Goal: Task Accomplishment & Management: Use online tool/utility

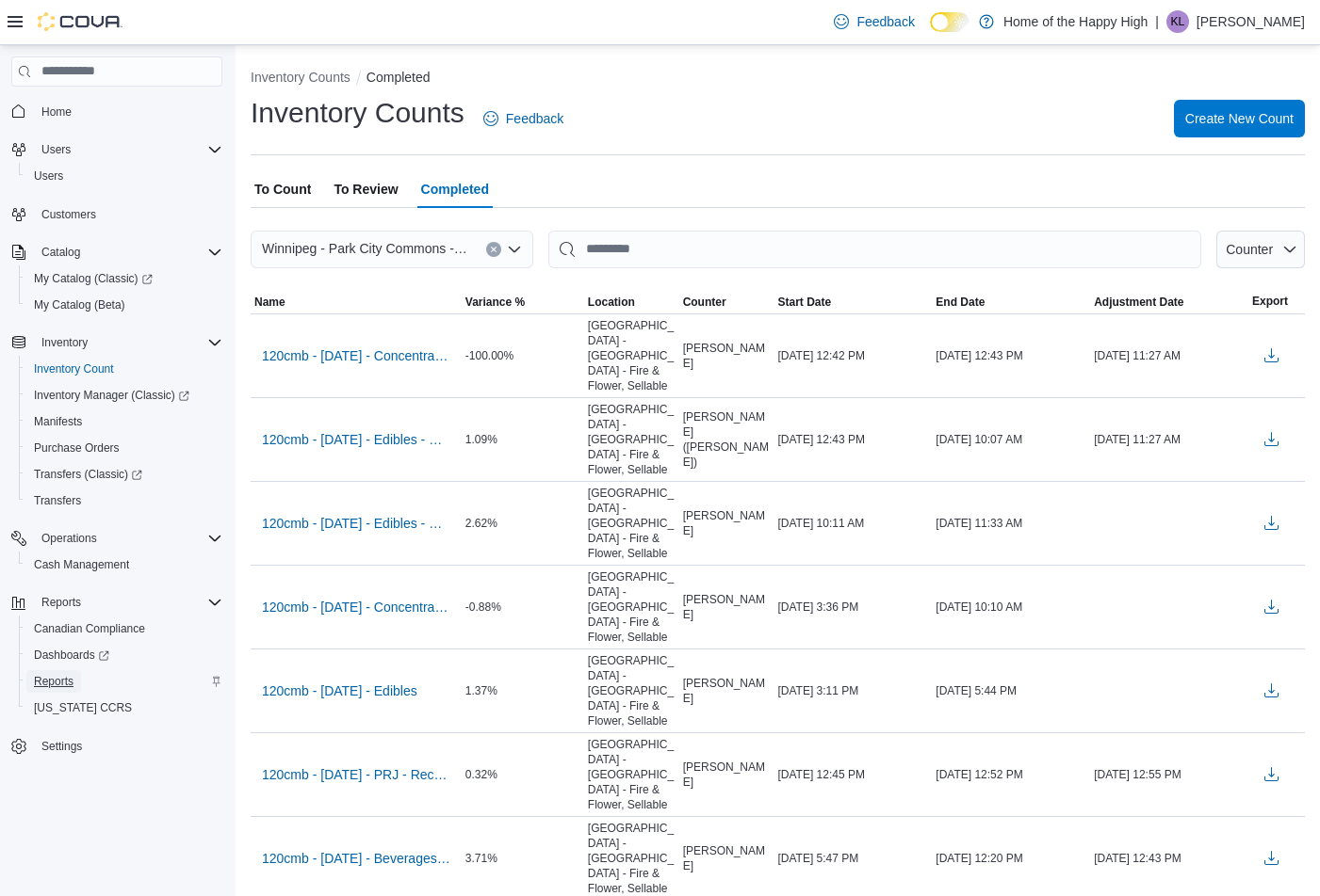
click at [65, 678] on span "Reports" at bounding box center [54, 681] width 40 height 15
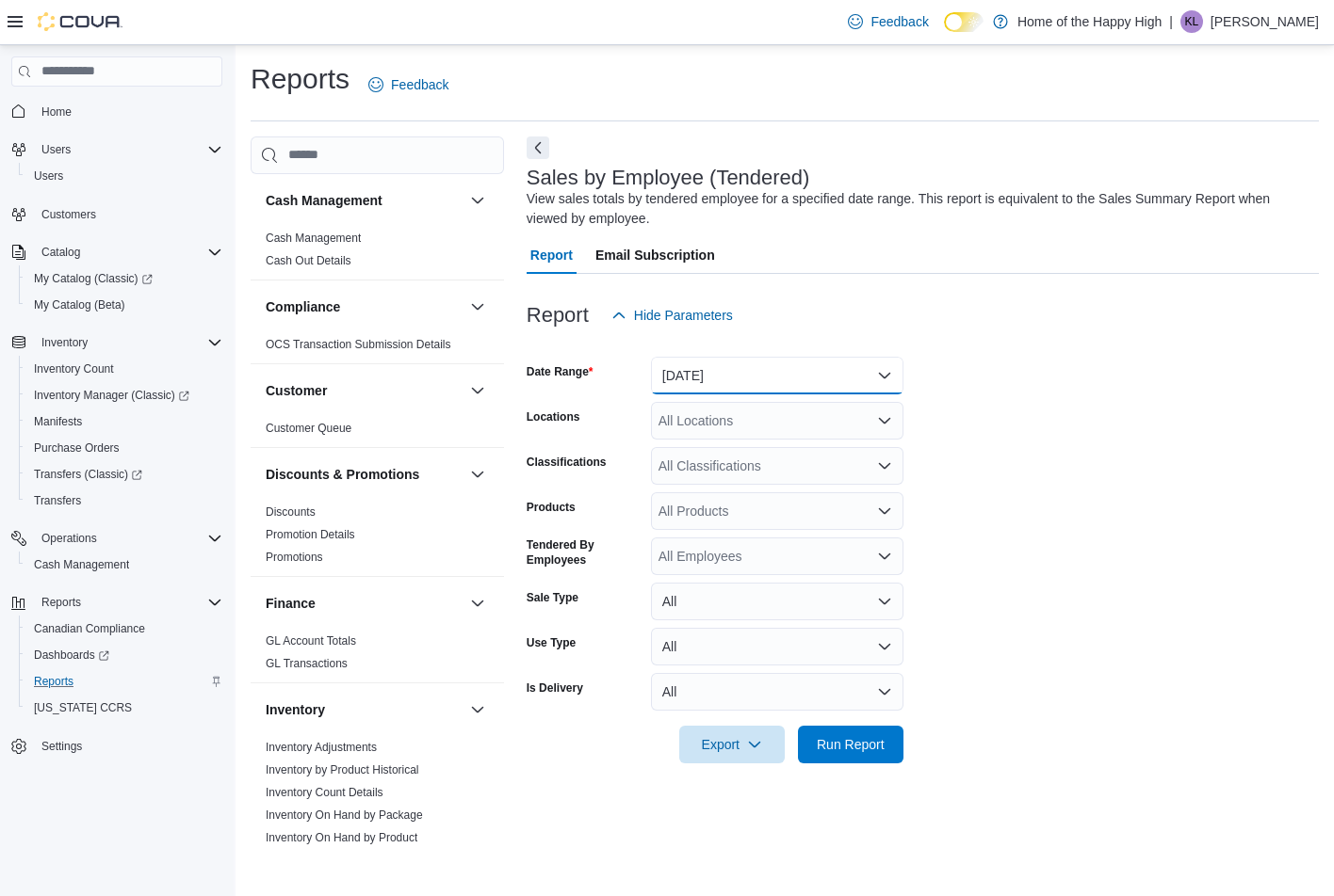
click at [791, 394] on button "[DATE]" at bounding box center [777, 376] width 253 height 38
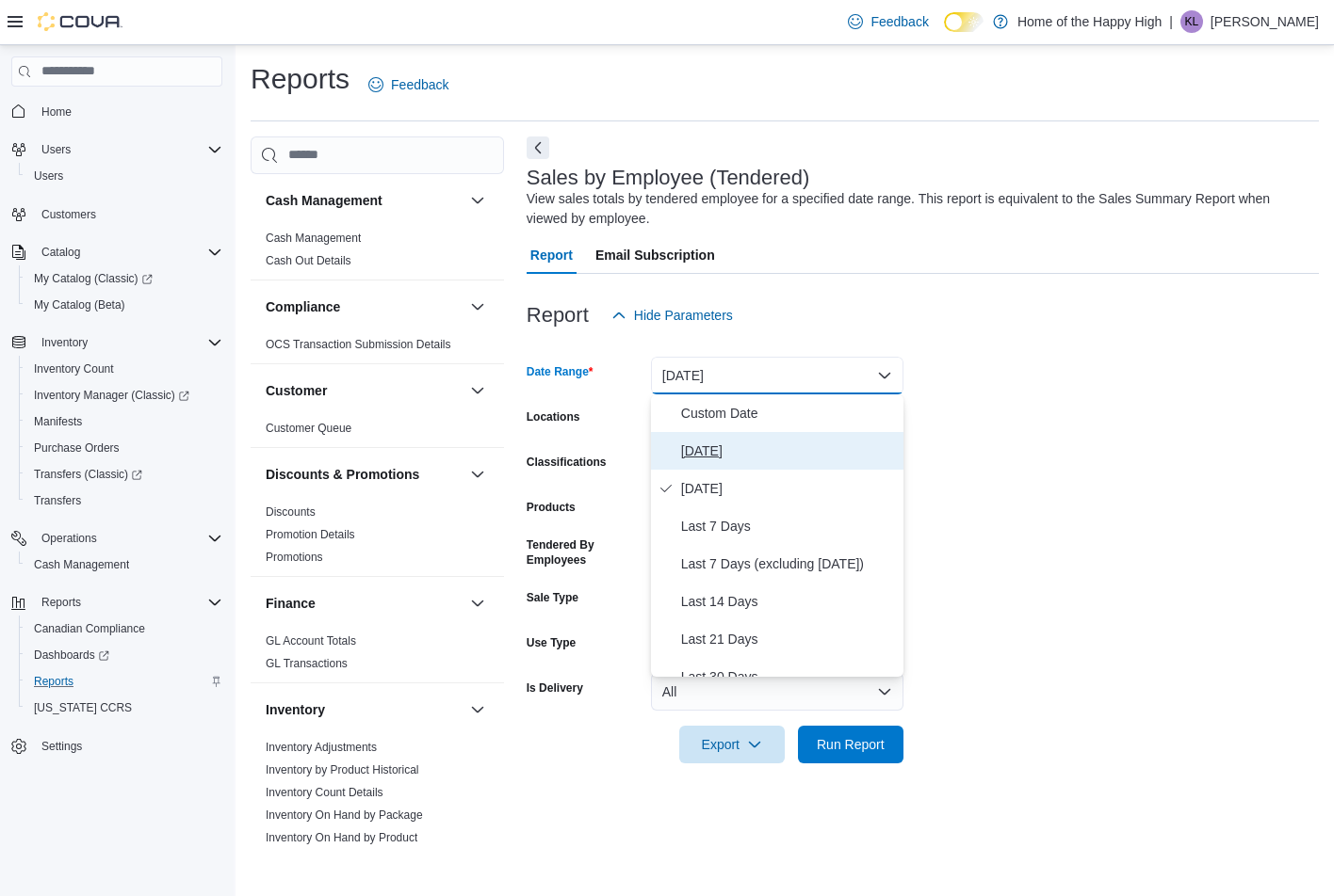
click at [759, 466] on button "[DATE]" at bounding box center [777, 451] width 253 height 38
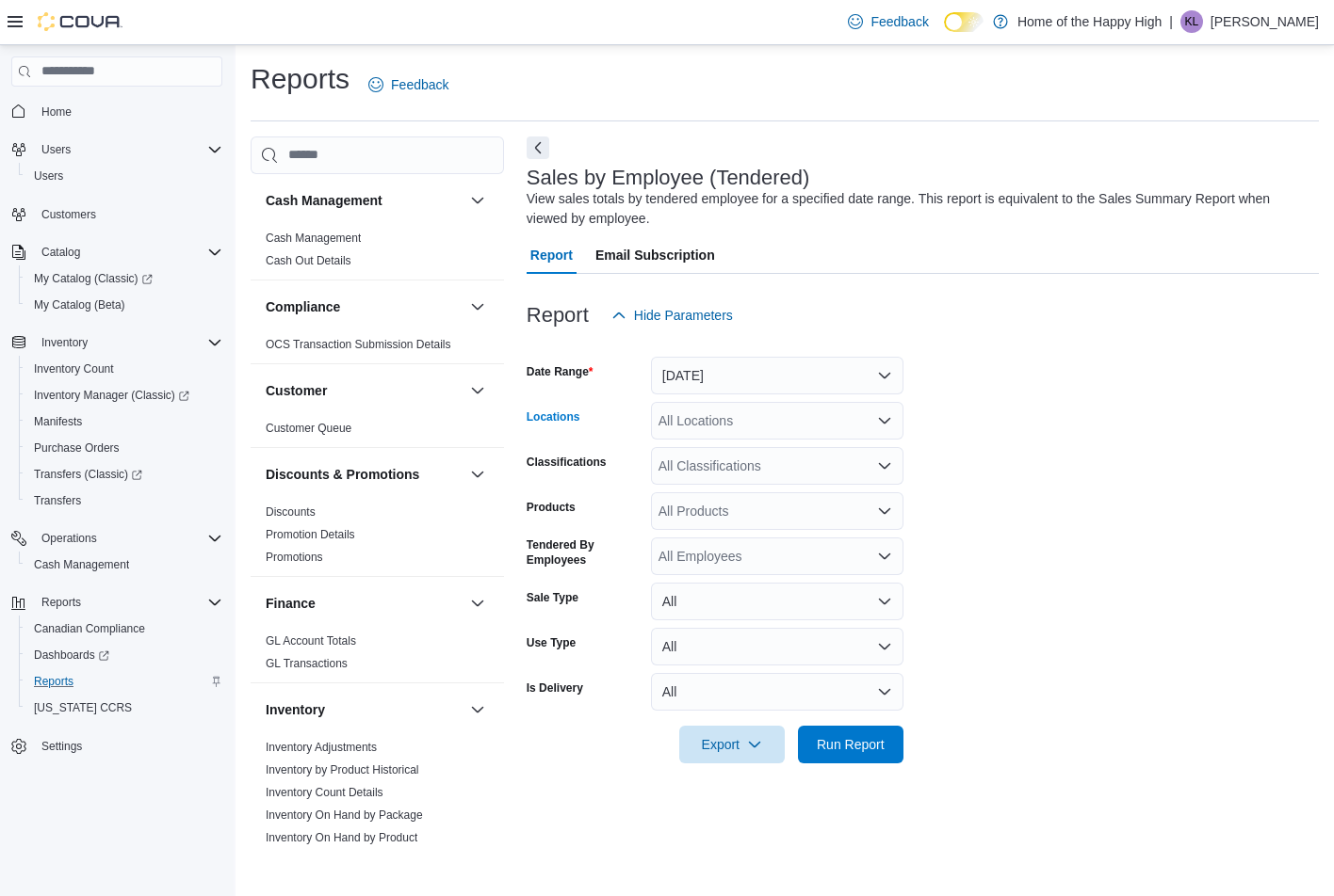
click at [759, 411] on div "All Locations" at bounding box center [777, 421] width 253 height 38
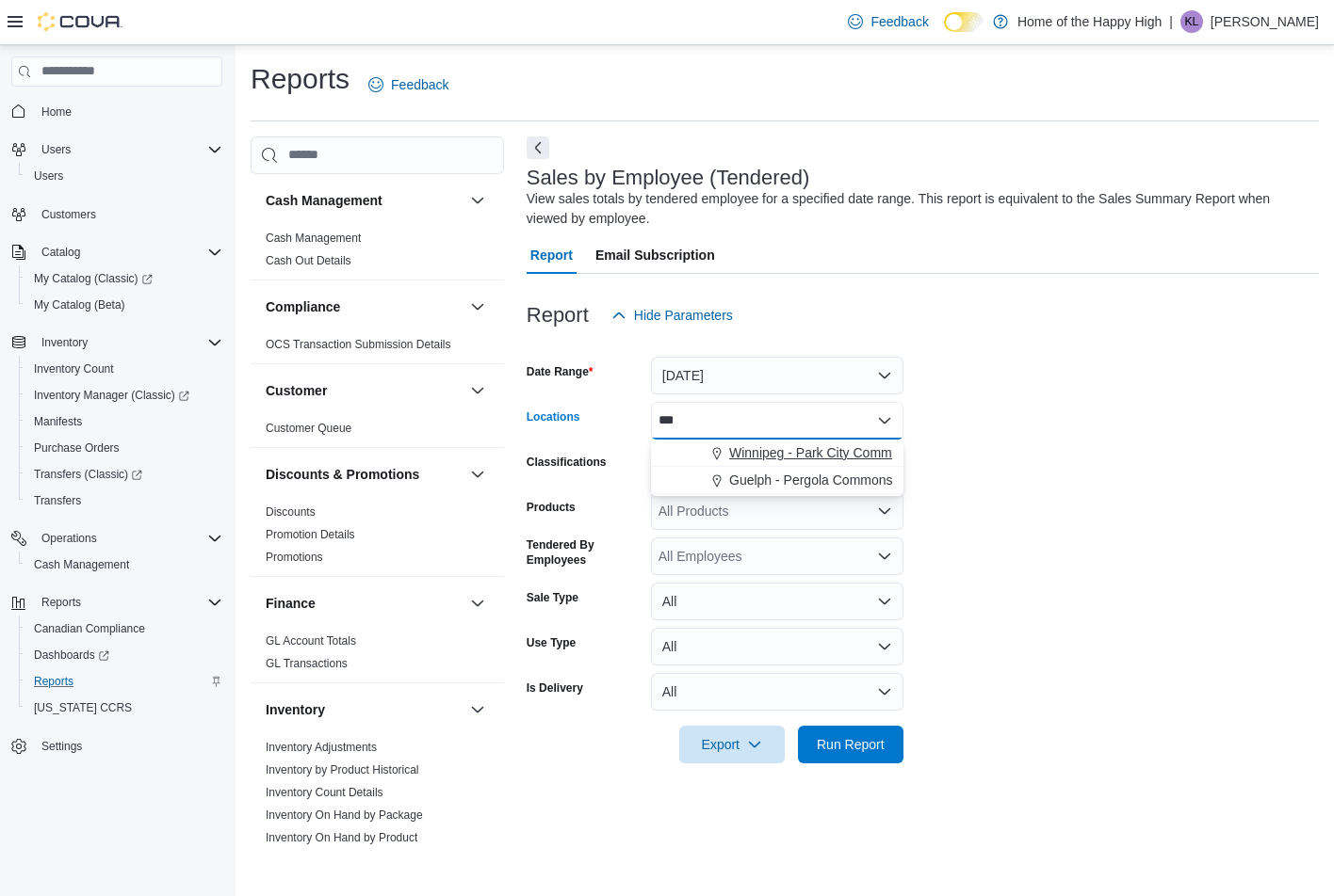
type input "***"
click at [775, 450] on span "Winnipeg - Park City Commons - Fire & Flower" at bounding box center [866, 452] width 275 height 19
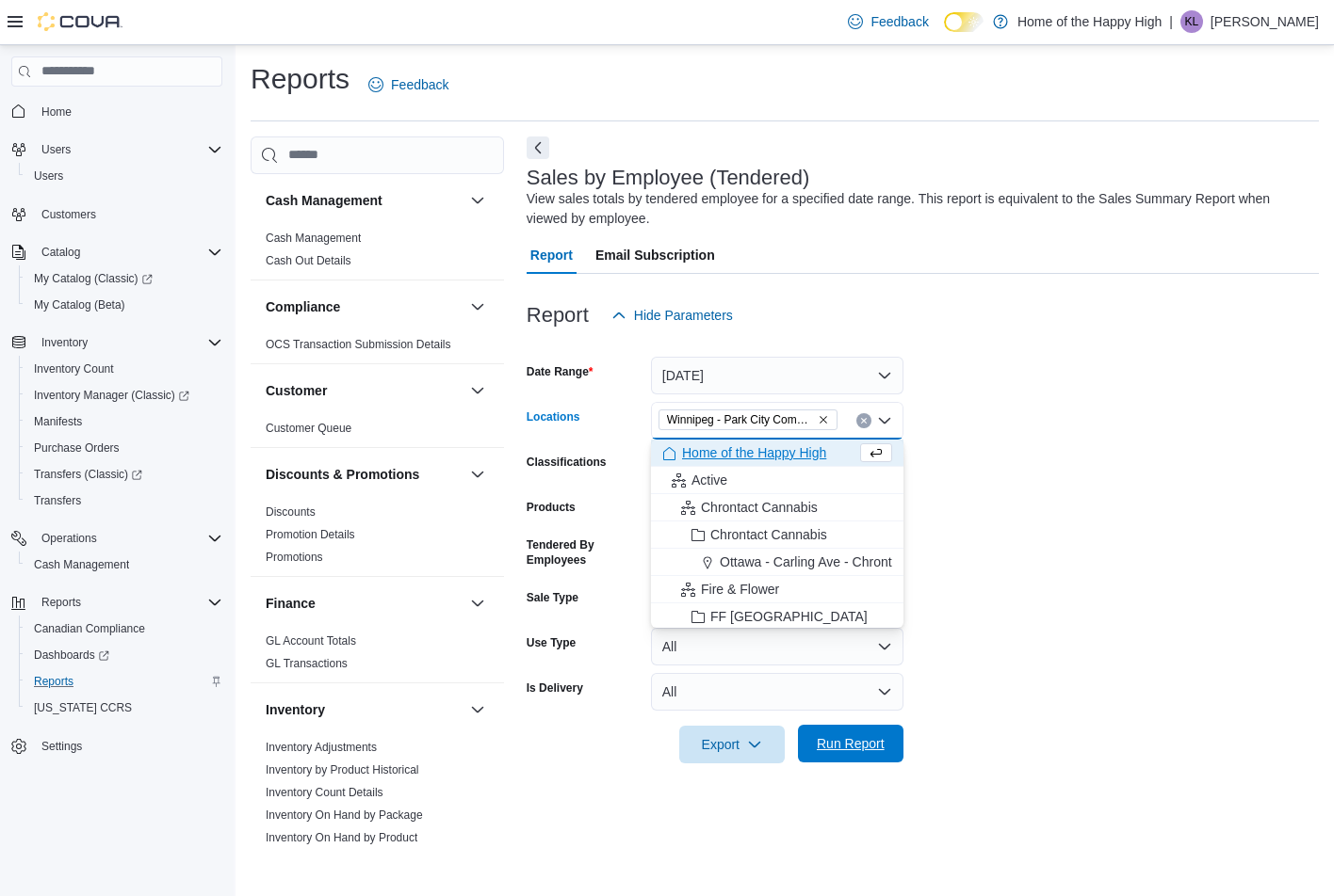
click at [847, 754] on span "Run Report" at bounding box center [850, 744] width 83 height 38
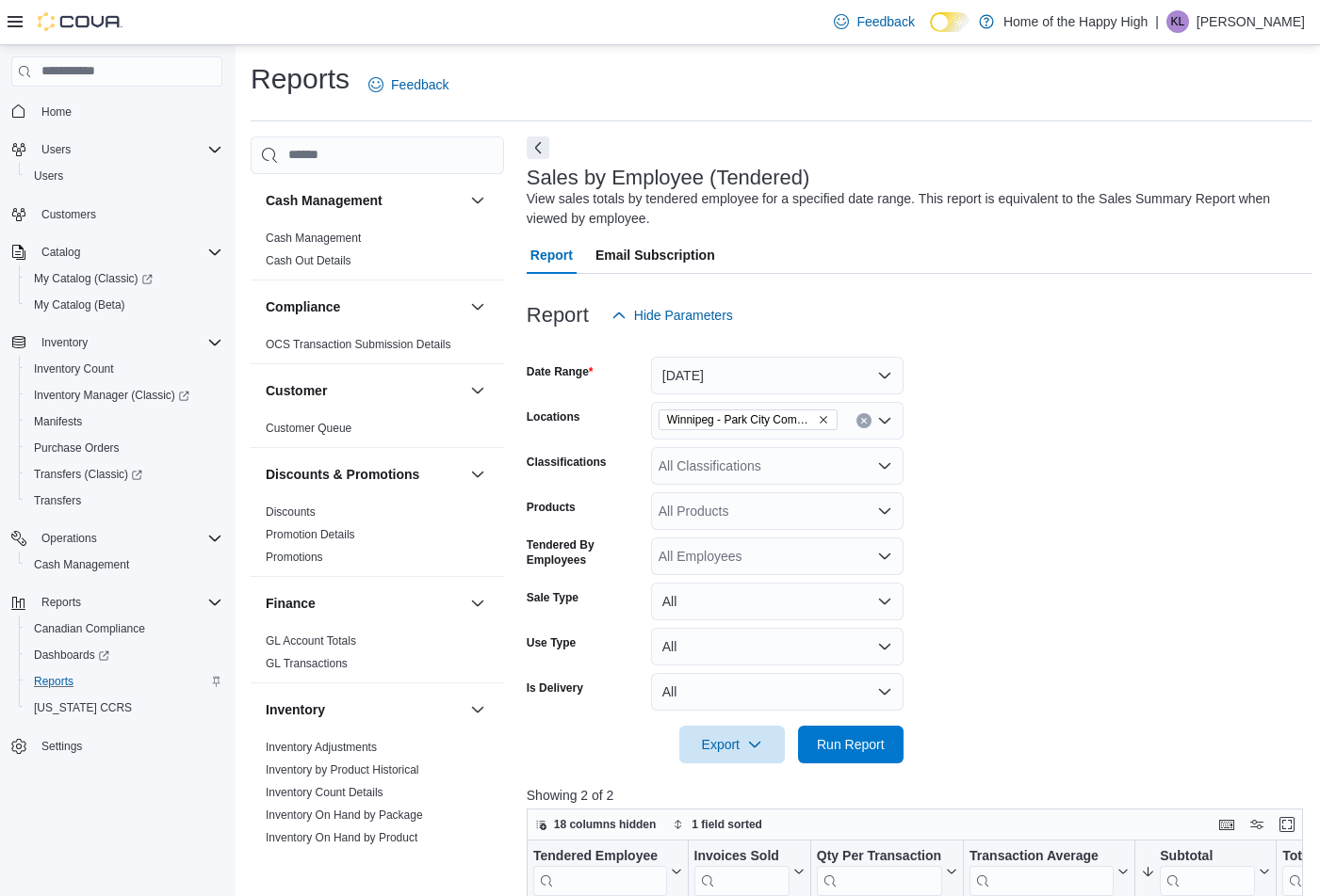
scroll to position [377, 0]
